Goal: Navigation & Orientation: Understand site structure

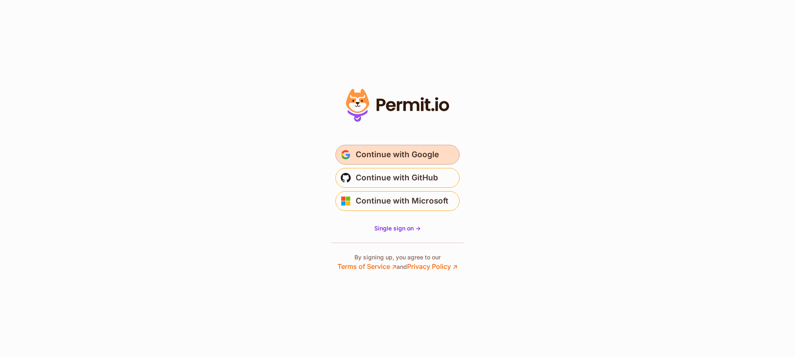
click at [402, 147] on button "Continue with Google" at bounding box center [398, 155] width 124 height 20
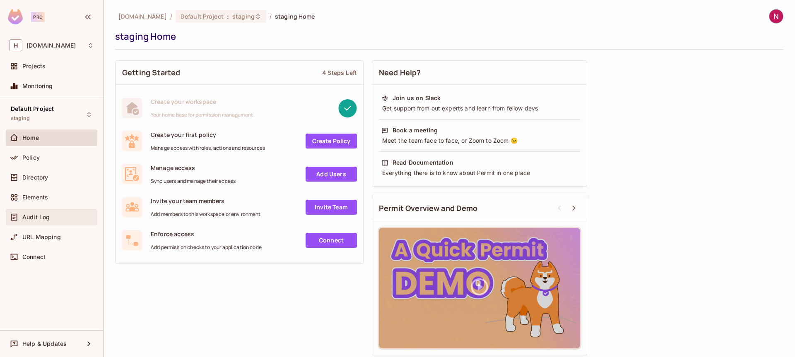
click at [48, 220] on span "Audit Log" at bounding box center [35, 217] width 27 height 7
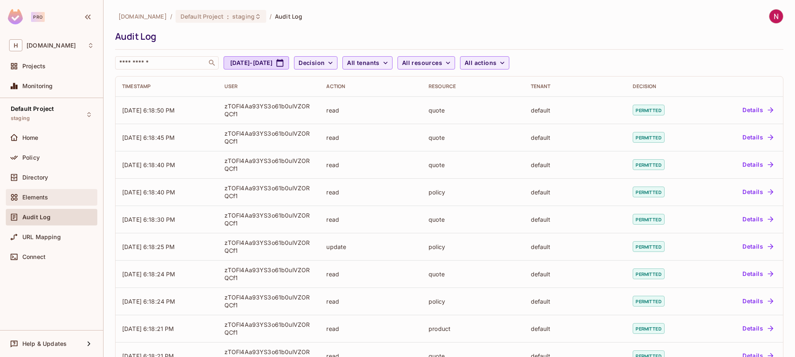
click at [56, 197] on div "Elements" at bounding box center [58, 197] width 72 height 7
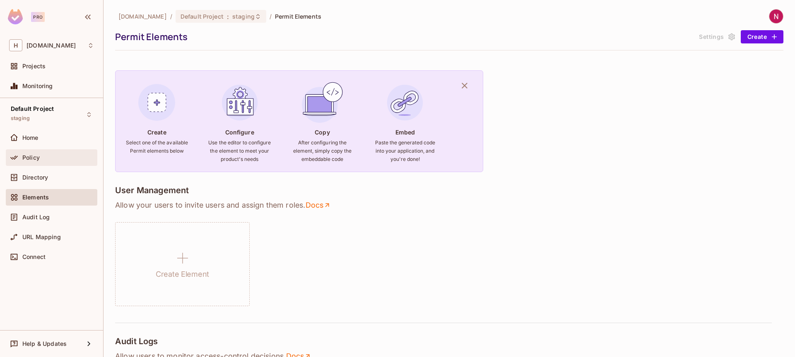
click at [50, 159] on div "Policy" at bounding box center [58, 158] width 72 height 7
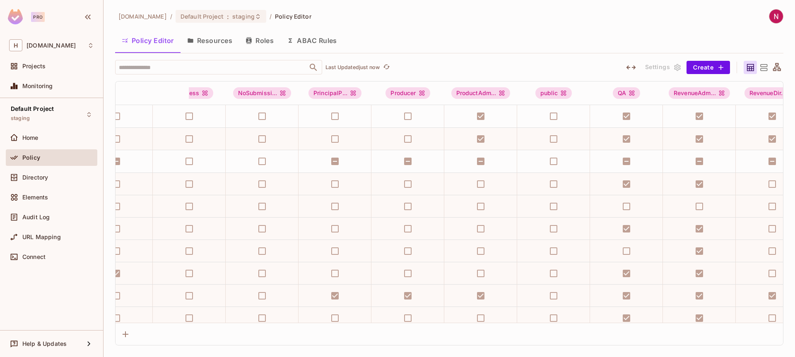
scroll to position [0, 1881]
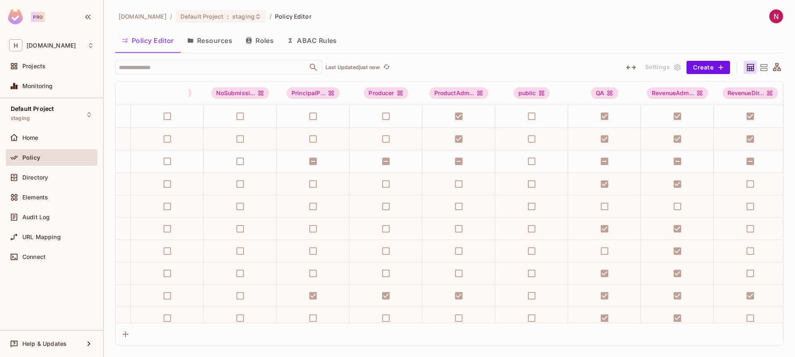
click at [251, 44] on button "Roles" at bounding box center [259, 40] width 41 height 21
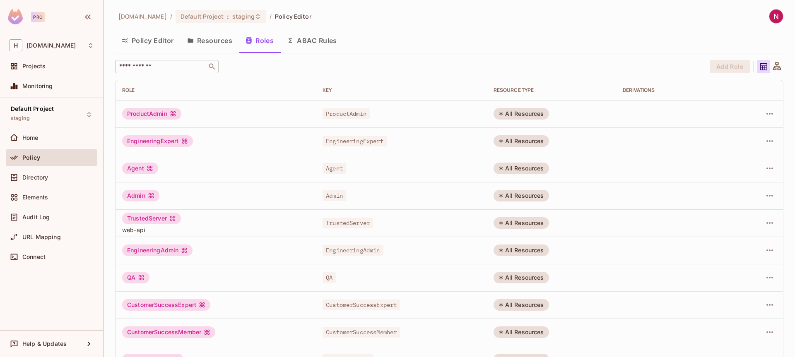
click at [151, 72] on div "​" at bounding box center [167, 66] width 104 height 13
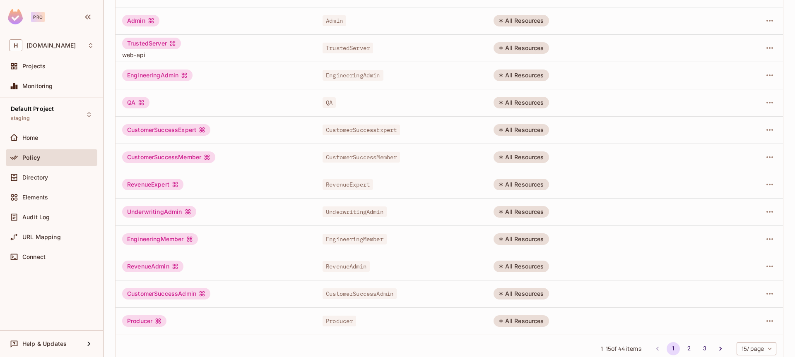
scroll to position [187, 0]
